Goal: Task Accomplishment & Management: Use online tool/utility

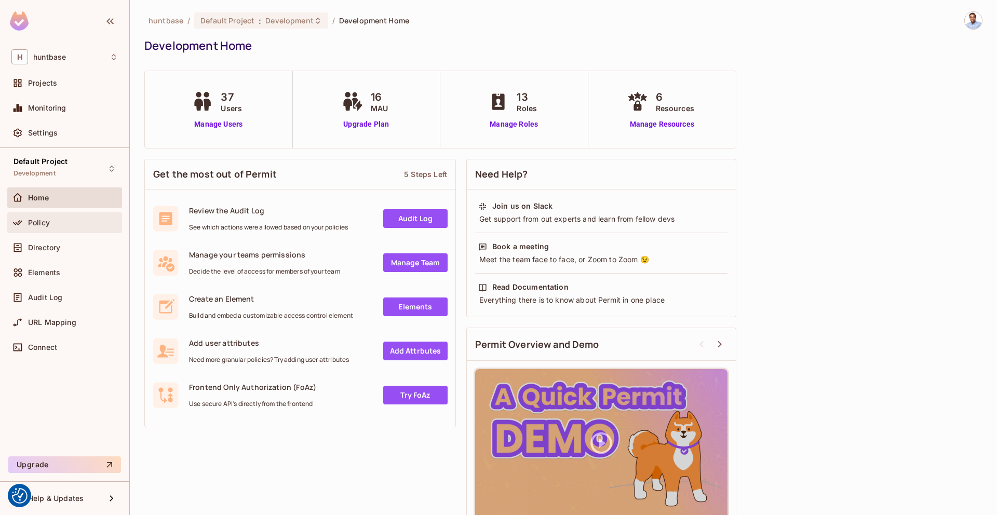
click at [49, 226] on div "Policy" at bounding box center [64, 223] width 106 height 12
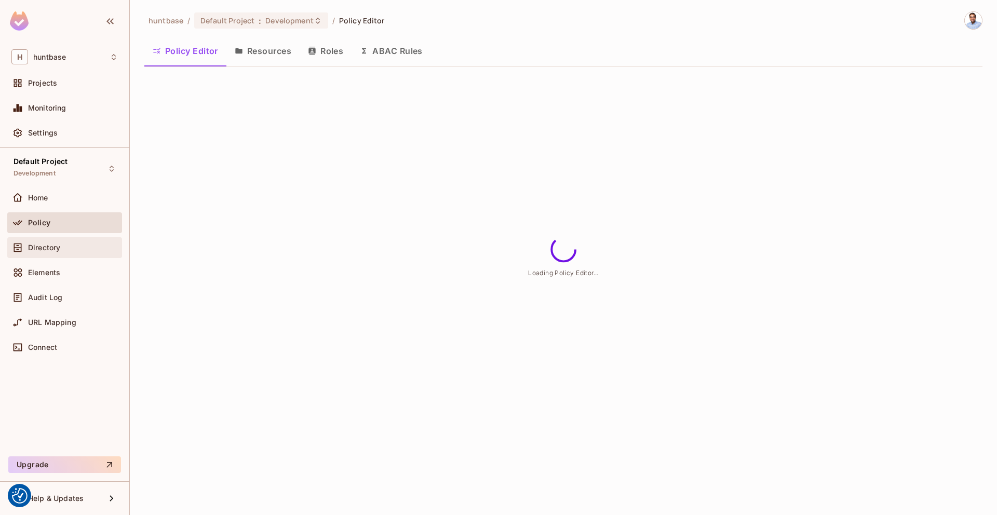
click at [54, 244] on span "Directory" at bounding box center [44, 248] width 32 height 8
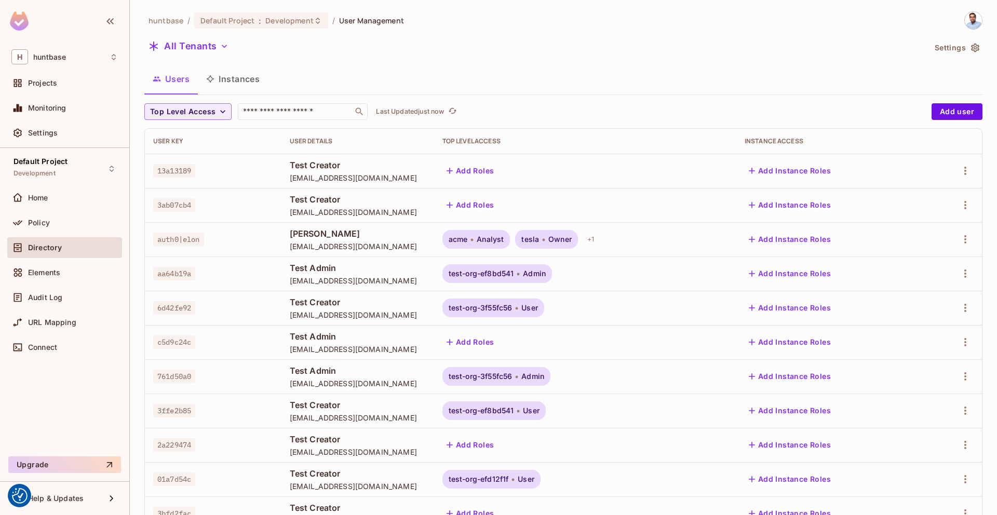
click at [229, 79] on button "Instances" at bounding box center [233, 79] width 70 height 26
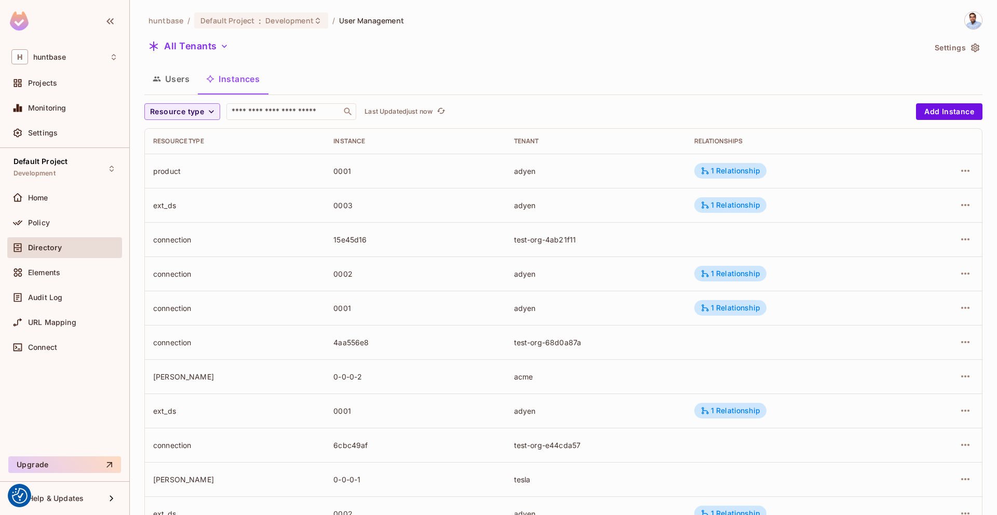
click at [185, 89] on button "Users" at bounding box center [171, 79] width 54 height 26
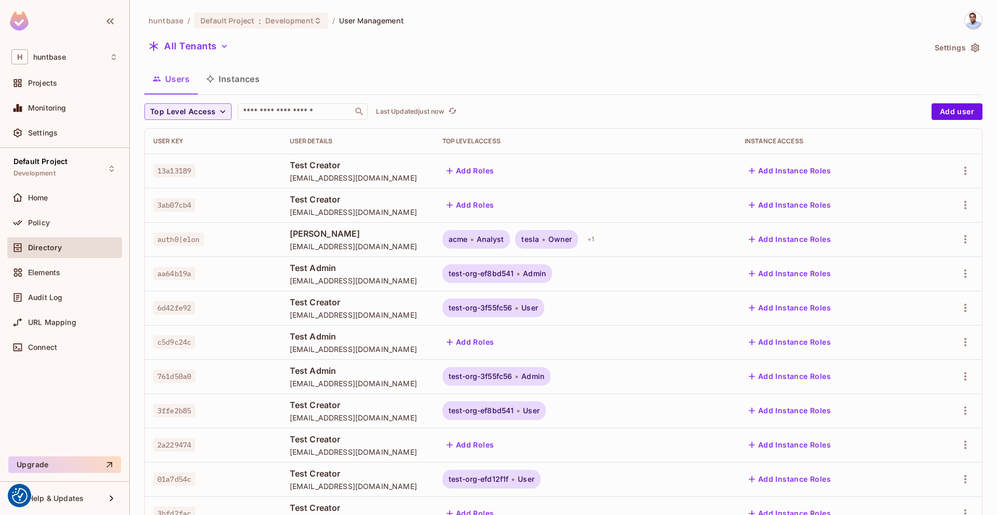
click at [234, 75] on button "Instances" at bounding box center [233, 79] width 70 height 26
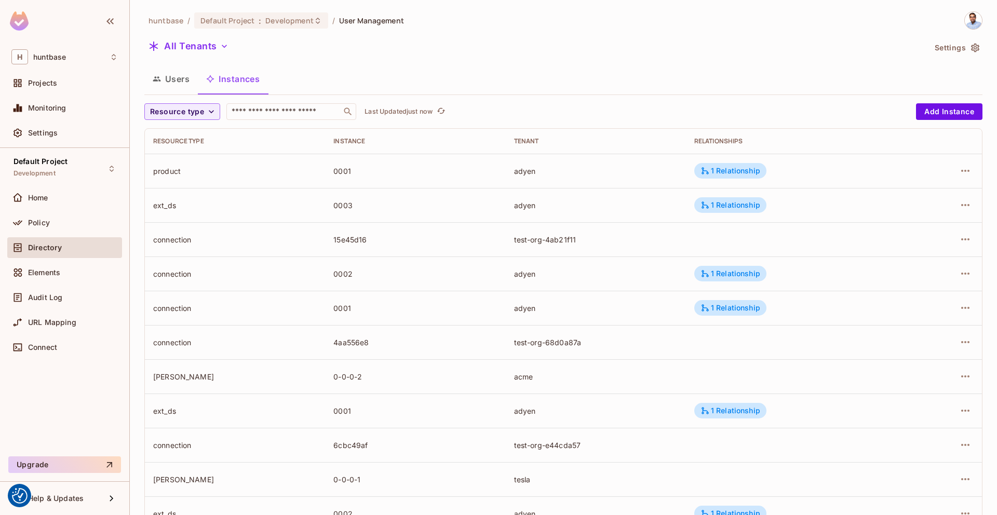
click at [212, 100] on div "huntbase / Default Project : Development / User Management All Tenants Settings…" at bounding box center [563, 361] width 838 height 700
click at [202, 110] on span "Resource type" at bounding box center [177, 111] width 54 height 13
click at [185, 155] on span "connection" at bounding box center [183, 158] width 61 height 10
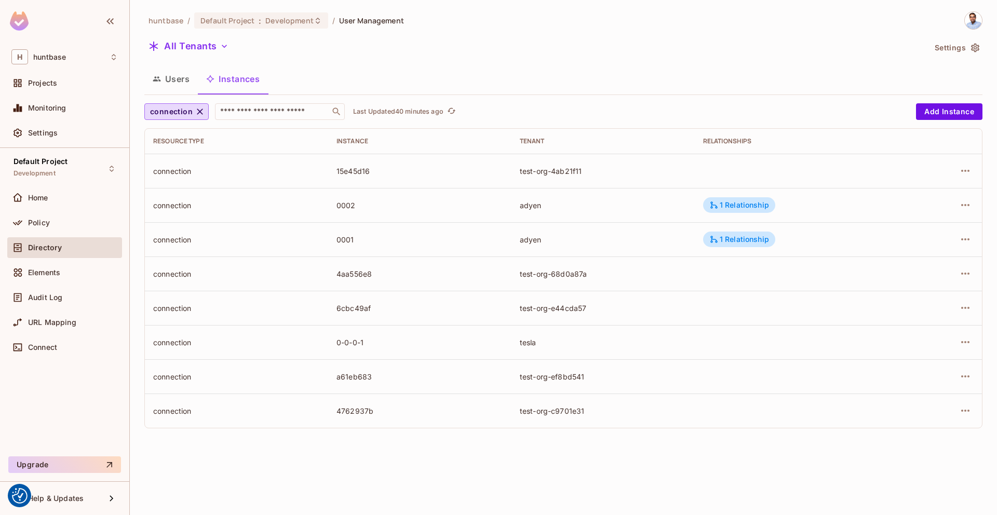
click at [176, 78] on button "Users" at bounding box center [171, 79] width 54 height 26
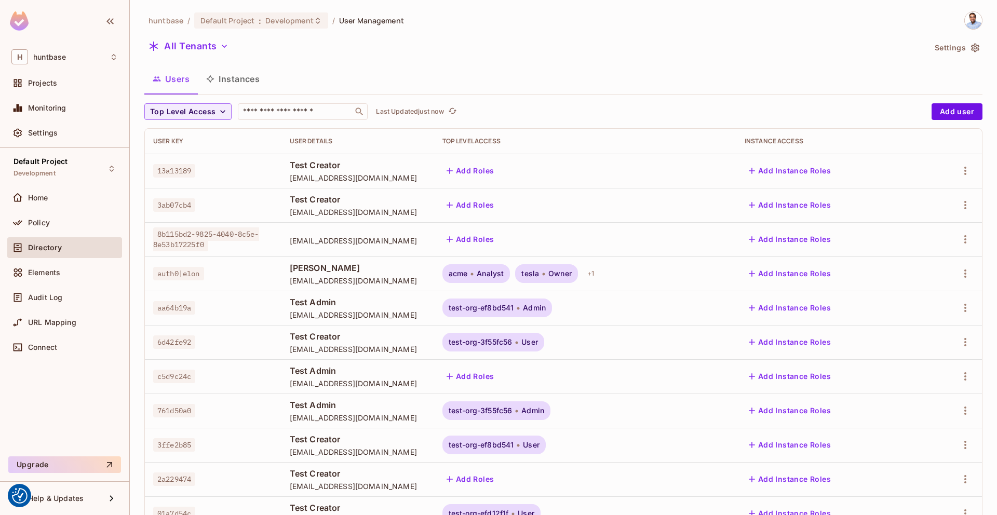
click at [228, 234] on span "8b115bd2-9825-4040-8c5e-8e53b17225f0" at bounding box center [206, 240] width 106 height 24
click at [545, 56] on div "All Tenants" at bounding box center [534, 48] width 781 height 20
